Goal: Task Accomplishment & Management: Manage account settings

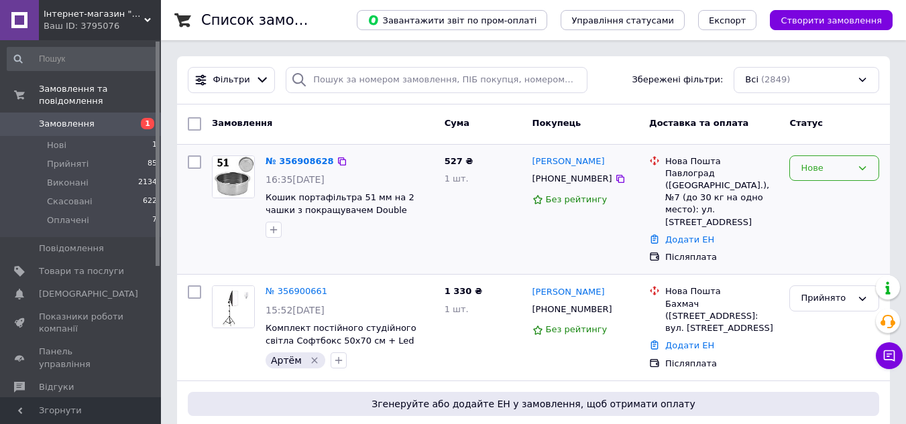
click at [861, 167] on icon at bounding box center [862, 168] width 11 height 11
click at [826, 191] on li "Прийнято" at bounding box center [834, 196] width 88 height 25
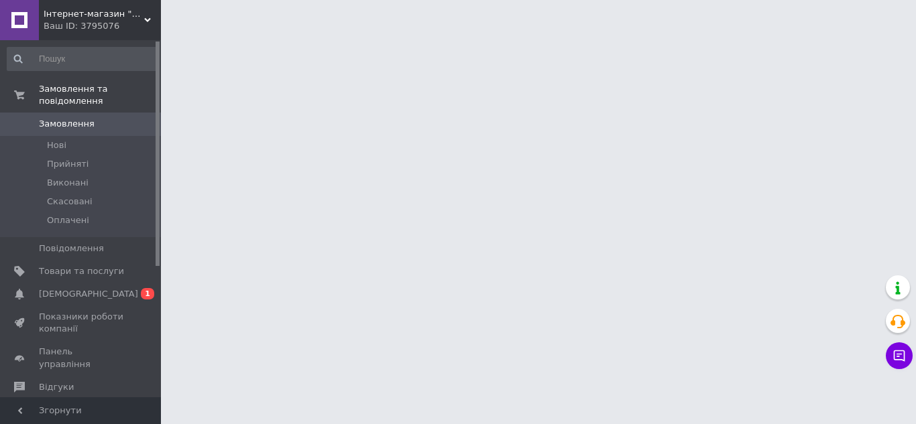
click at [79, 288] on span "[DEMOGRAPHIC_DATA]" at bounding box center [88, 294] width 99 height 12
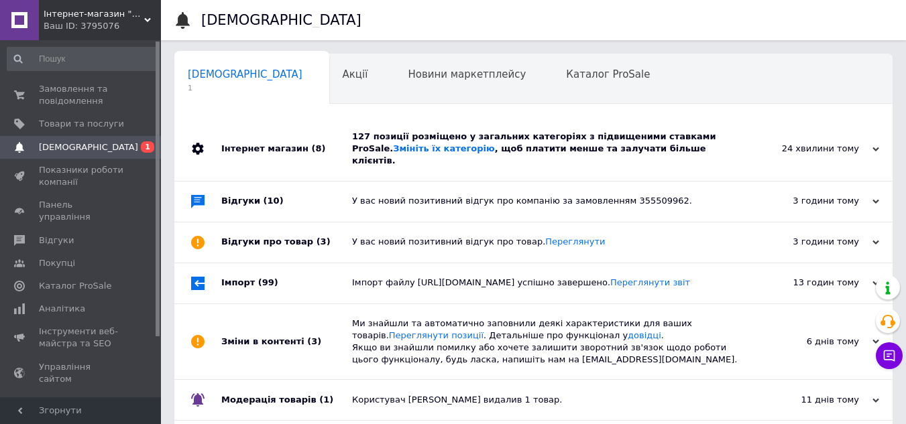
click at [481, 139] on div "127 позиції розміщено у загальних категоріях з підвищеними ставками ProSale. Зм…" at bounding box center [548, 149] width 393 height 37
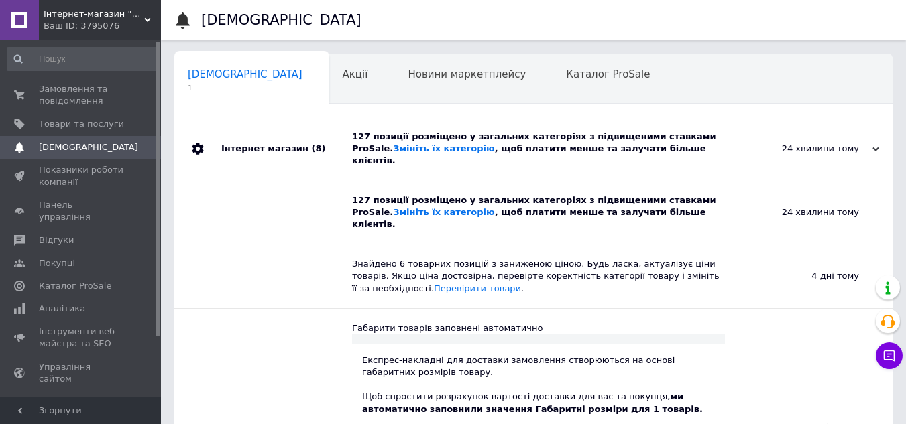
click at [481, 139] on div "127 позиції розміщено у загальних категоріях з підвищеними ставками ProSale. Зм…" at bounding box center [548, 149] width 393 height 37
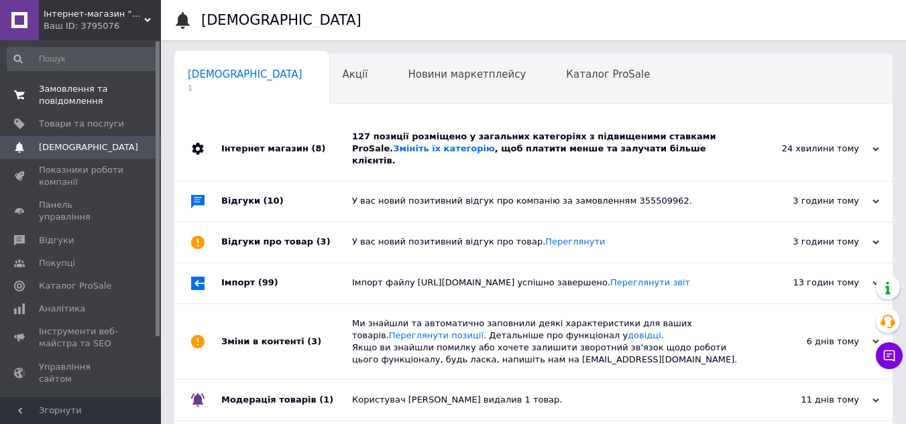
click at [72, 87] on span "Замовлення та повідомлення" at bounding box center [81, 95] width 85 height 24
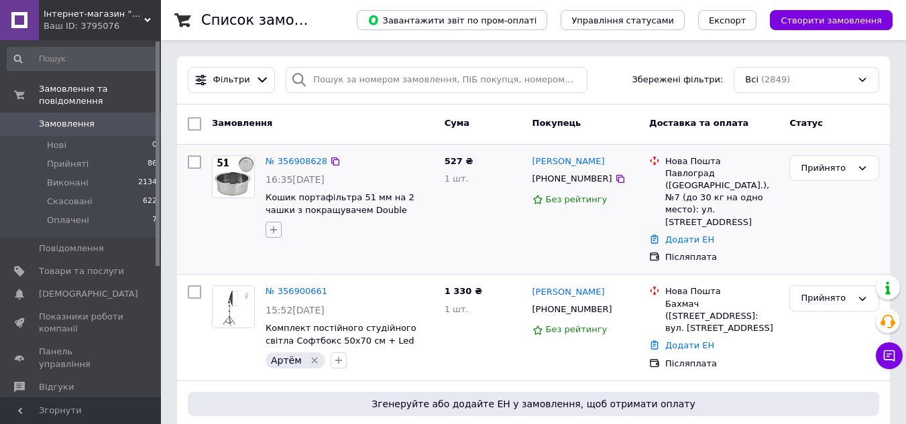
click at [271, 229] on icon "button" at bounding box center [273, 230] width 11 height 11
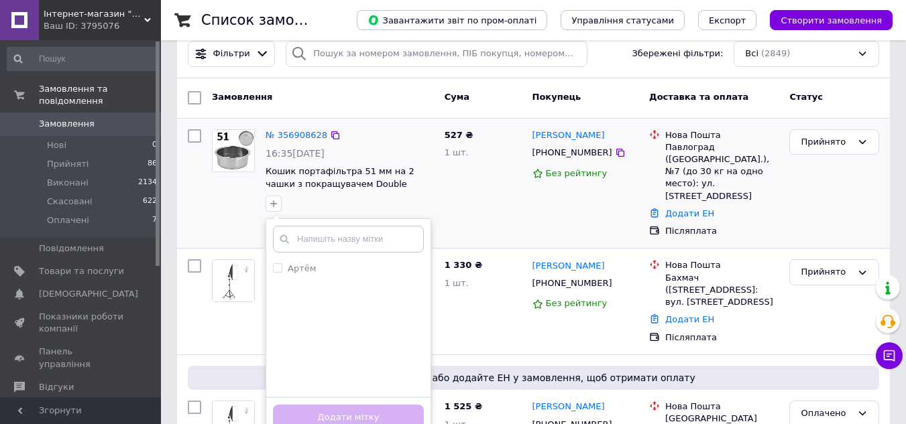
scroll to position [67, 0]
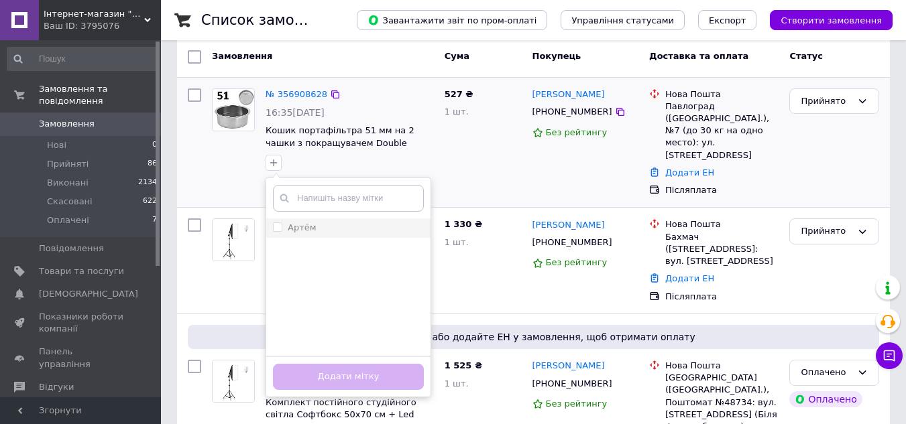
click at [279, 223] on input "Артём" at bounding box center [277, 227] width 9 height 9
checkbox input "true"
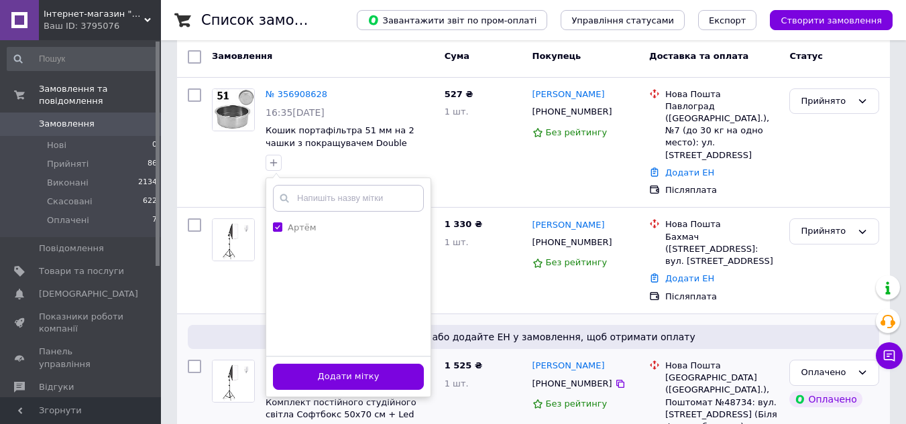
drag, startPoint x: 361, startPoint y: 375, endPoint x: 363, endPoint y: 330, distance: 44.3
click at [362, 375] on button "Додати мітку" at bounding box center [348, 377] width 151 height 26
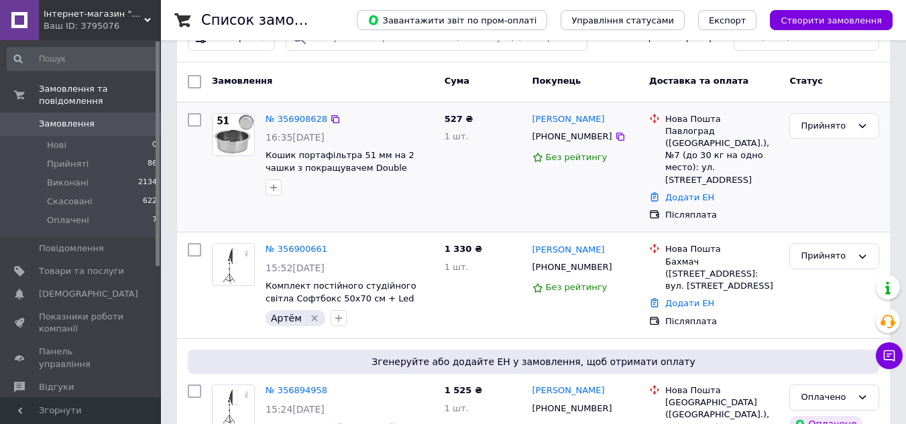
scroll to position [0, 0]
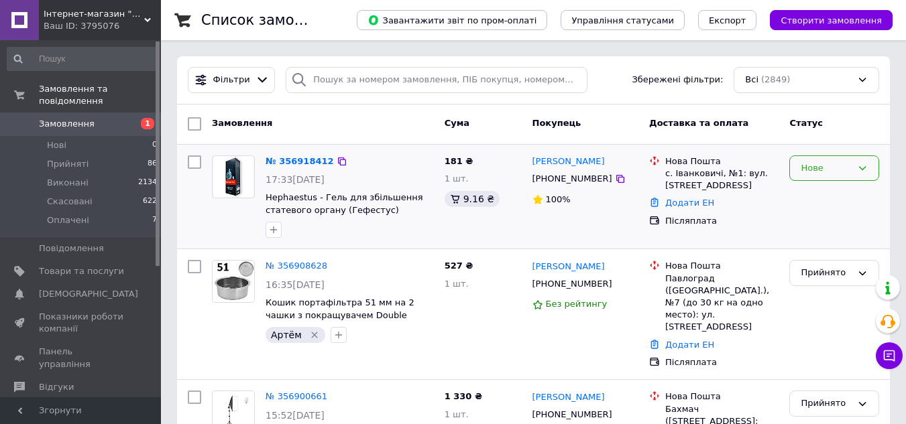
click at [863, 168] on icon at bounding box center [862, 168] width 11 height 11
click at [827, 190] on li "Прийнято" at bounding box center [834, 196] width 88 height 25
